Goal: Obtain resource: Download file/media

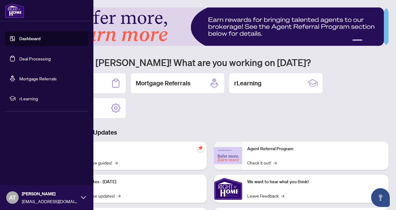
click at [26, 61] on link "Deal Processing" at bounding box center [34, 59] width 31 height 6
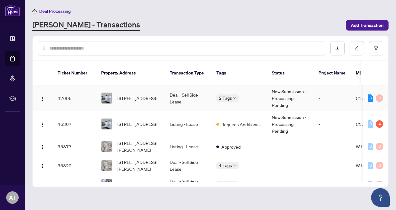
click at [198, 99] on td "Deal - Sell Side Lease" at bounding box center [188, 98] width 47 height 26
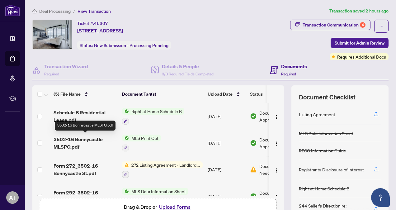
click at [99, 138] on span "3502-16 Bonnycastle MLSPO.pdf" at bounding box center [86, 142] width 64 height 15
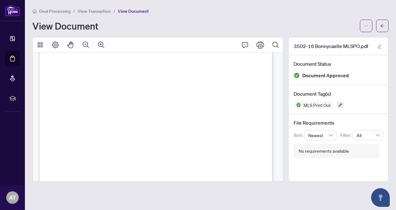
scroll to position [35, 0]
click at [102, 11] on span "View Transaction" at bounding box center [94, 11] width 33 height 6
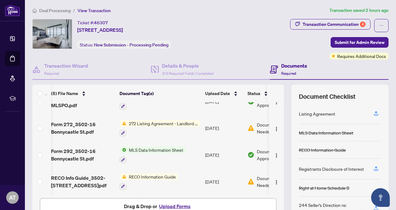
scroll to position [1, 0]
click at [178, 120] on span "272 Listing Agreement - Landlord Designated Representation Agreement Authority …" at bounding box center [163, 123] width 74 height 7
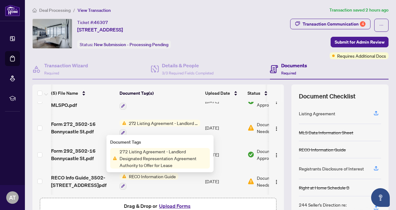
click at [169, 155] on span "272 Listing Agreement - Landlord Designated Representation Agreement Authority …" at bounding box center [163, 158] width 93 height 21
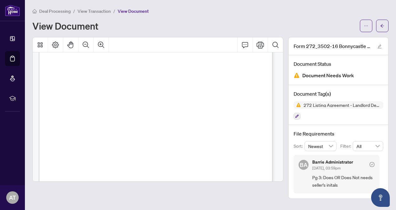
scroll to position [1431, 0]
